Goal: Communication & Community: Answer question/provide support

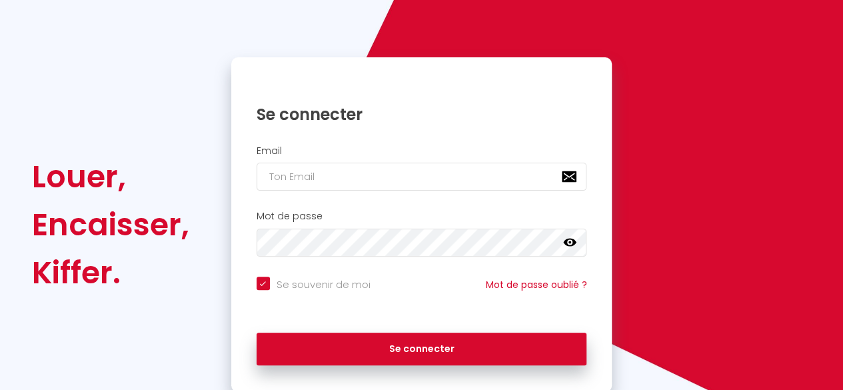
scroll to position [127, 0]
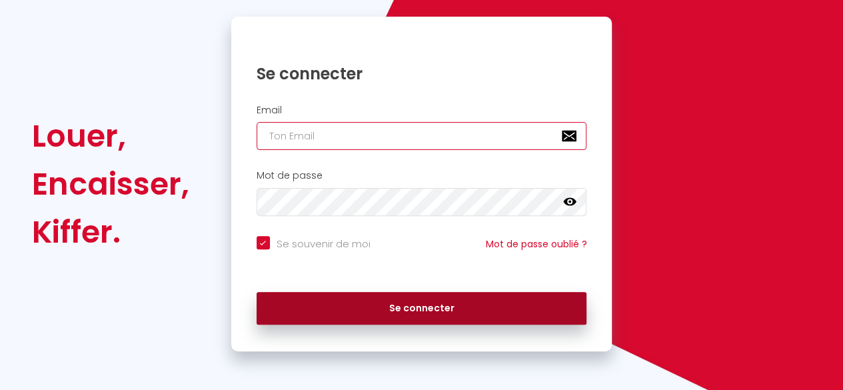
type input "[EMAIL_ADDRESS][DOMAIN_NAME]"
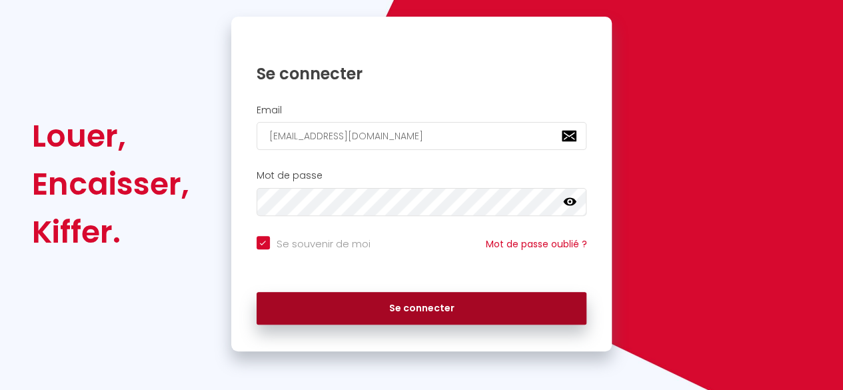
click at [389, 311] on button "Se connecter" at bounding box center [422, 308] width 331 height 33
checkbox input "true"
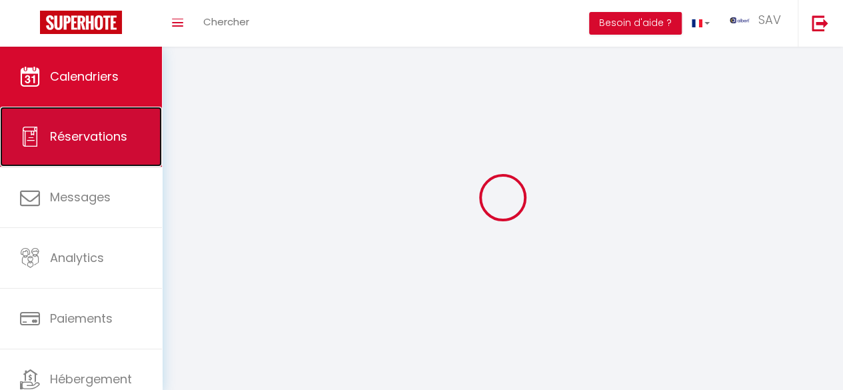
click at [96, 144] on span "Réservations" at bounding box center [88, 136] width 77 height 17
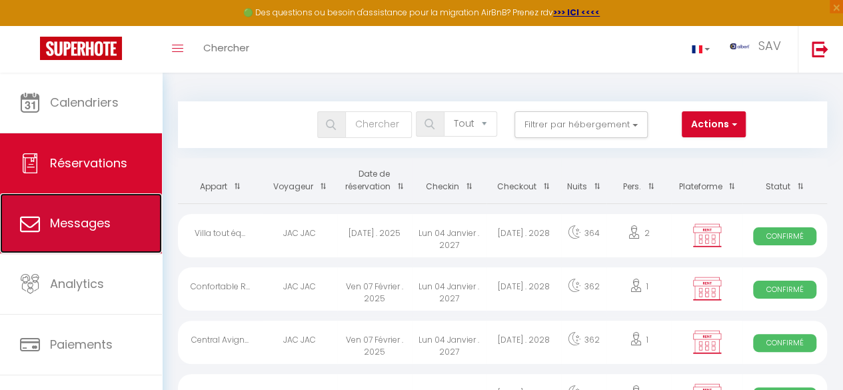
click at [58, 221] on span "Messages" at bounding box center [80, 223] width 61 height 17
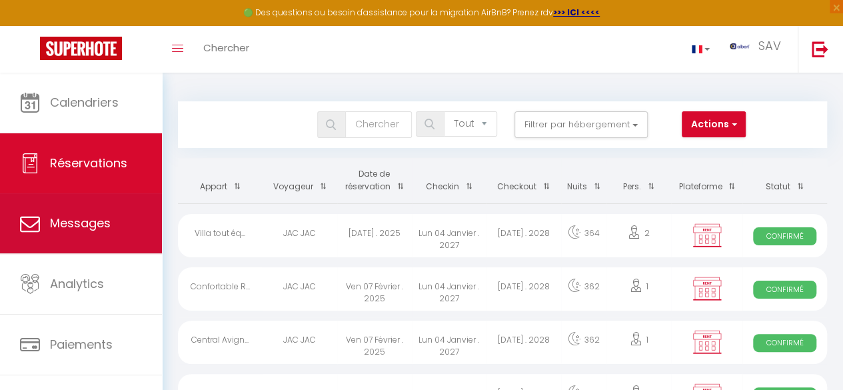
select select "message"
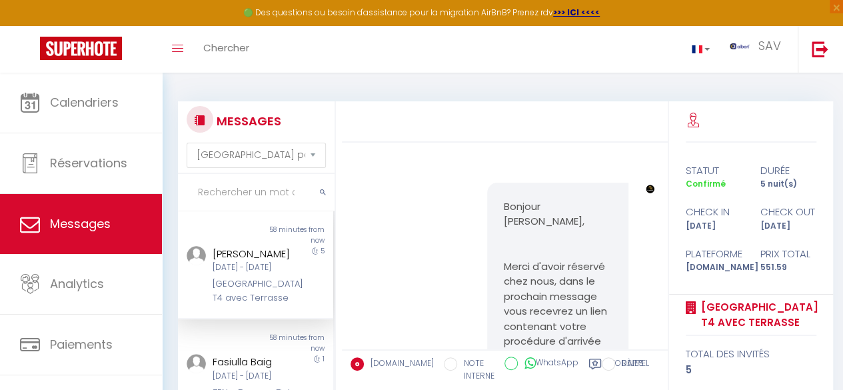
scroll to position [3178, 0]
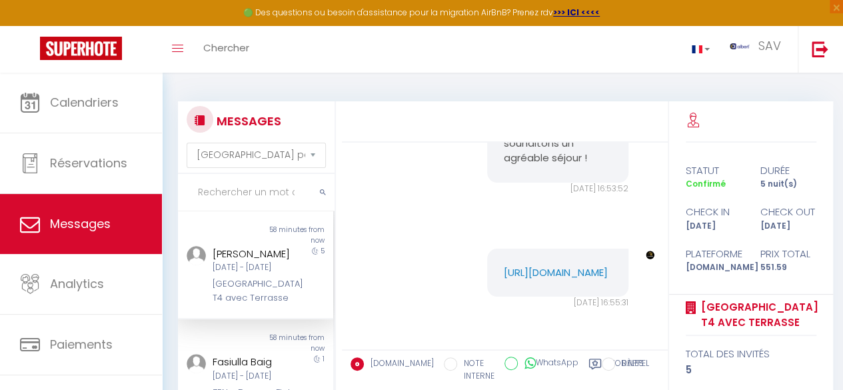
click at [206, 193] on input "text" at bounding box center [256, 192] width 157 height 37
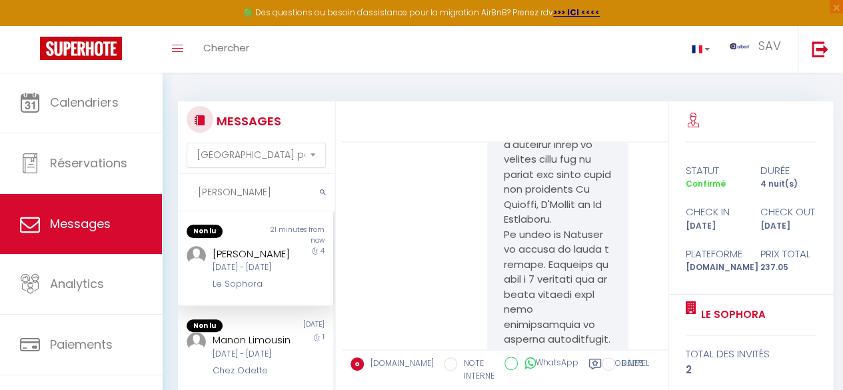
scroll to position [18775, 0]
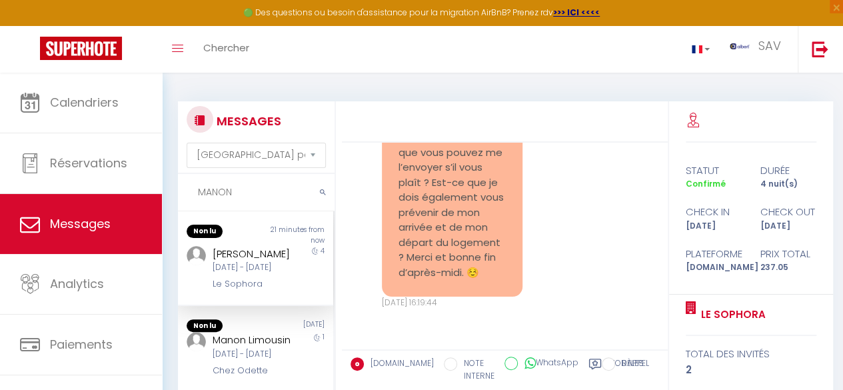
type input "MANON"
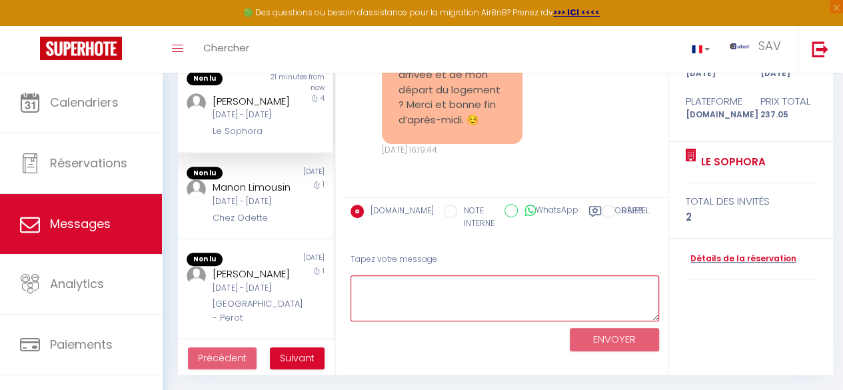
click at [387, 311] on textarea at bounding box center [505, 298] width 309 height 46
paste textarea "Voici votre guide de bienvenue : [URL][DOMAIN_NAME] Oui, vous devez nous inform…"
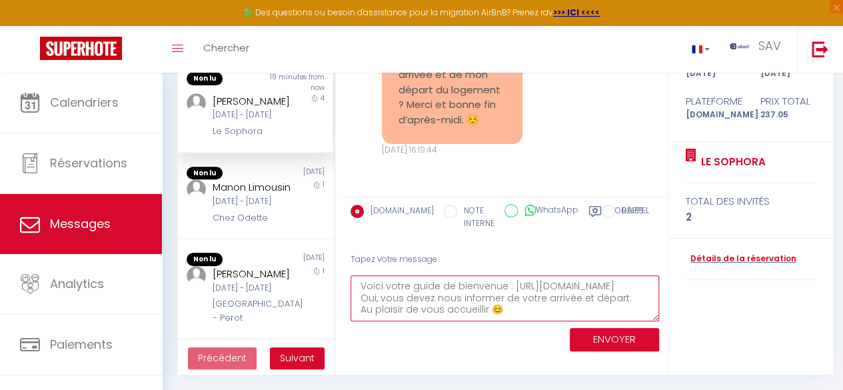
click at [615, 289] on textarea "Voici votre guide de bienvenue : [URL][DOMAIN_NAME] Oui, vous devez nous inform…" at bounding box center [505, 298] width 309 height 46
click at [623, 298] on textarea "Voici votre guide de bienvenue : [URL][DOMAIN_NAME] Oui, vous devez nous inform…" at bounding box center [505, 298] width 309 height 46
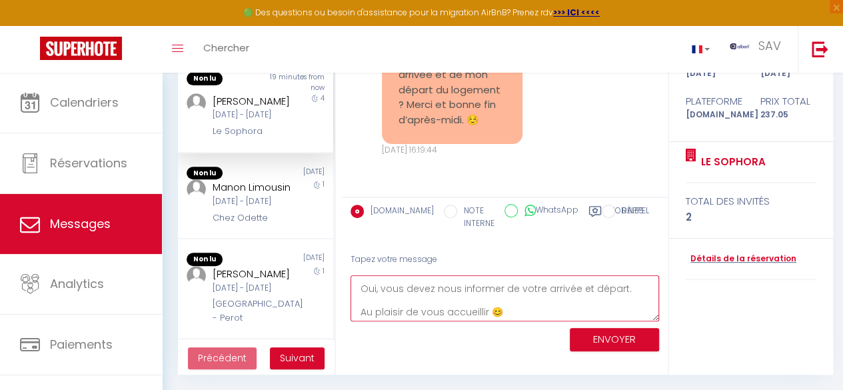
scroll to position [23, 0]
type textarea "Voici votre guide de bienvenue : [URL][DOMAIN_NAME] Oui, vous devez nous inform…"
click at [595, 337] on button "ENVOYER" at bounding box center [614, 339] width 89 height 23
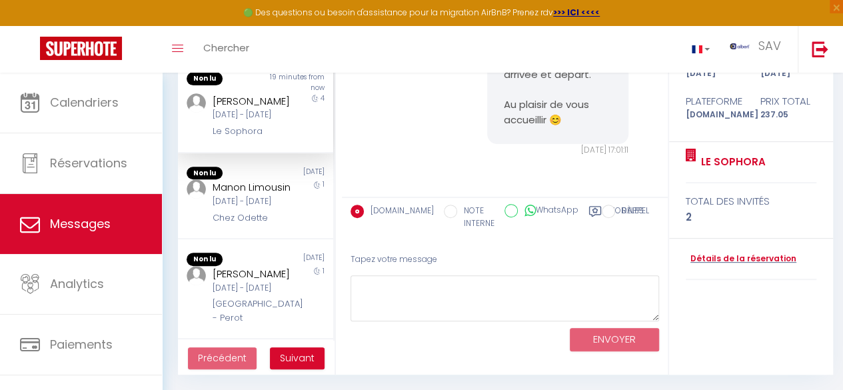
scroll to position [19054, 0]
